Goal: Transaction & Acquisition: Download file/media

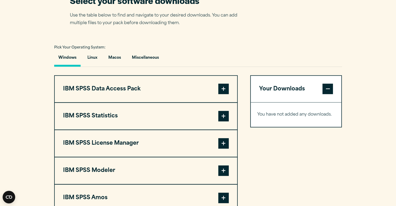
scroll to position [377, 0]
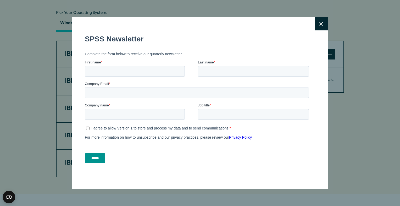
click at [318, 27] on button "Close" at bounding box center [321, 23] width 13 height 13
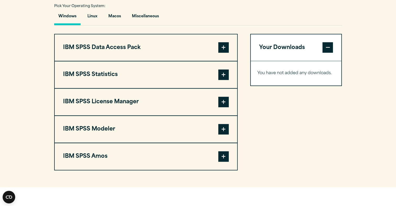
scroll to position [383, 0]
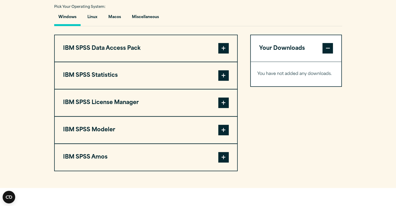
click at [226, 81] on span at bounding box center [223, 75] width 10 height 10
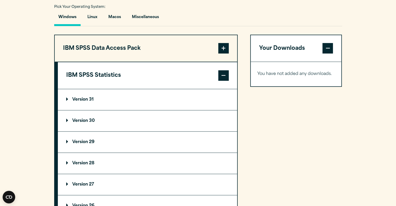
click at [78, 123] on p "Version 30" at bounding box center [80, 121] width 29 height 4
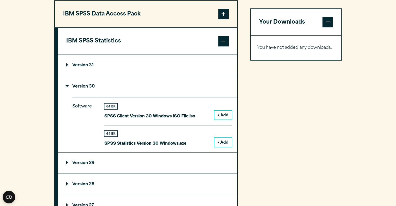
scroll to position [418, 0]
click at [228, 146] on button "+ Add" at bounding box center [222, 141] width 17 height 9
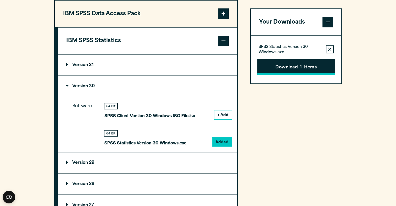
click at [296, 72] on button "Download 1 Items" at bounding box center [296, 67] width 78 height 16
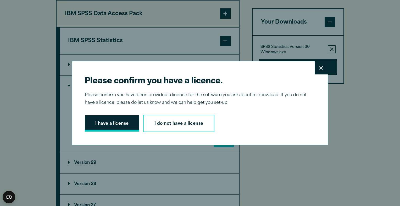
click at [114, 123] on button "I have a license" at bounding box center [112, 123] width 54 height 16
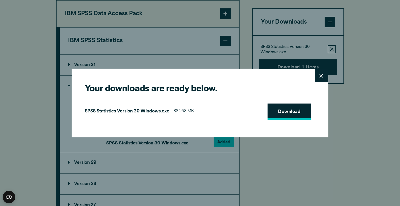
click at [287, 111] on link "Download" at bounding box center [289, 111] width 43 height 16
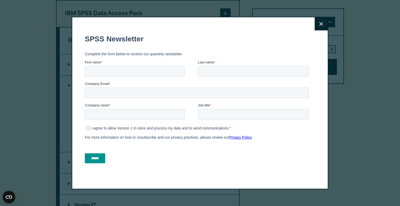
click at [254, 31] on fieldset "SPSS Newsletter" at bounding box center [198, 39] width 226 height 18
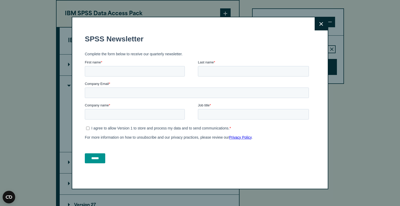
click at [321, 24] on icon at bounding box center [321, 24] width 4 height 4
